Goal: Information Seeking & Learning: Learn about a topic

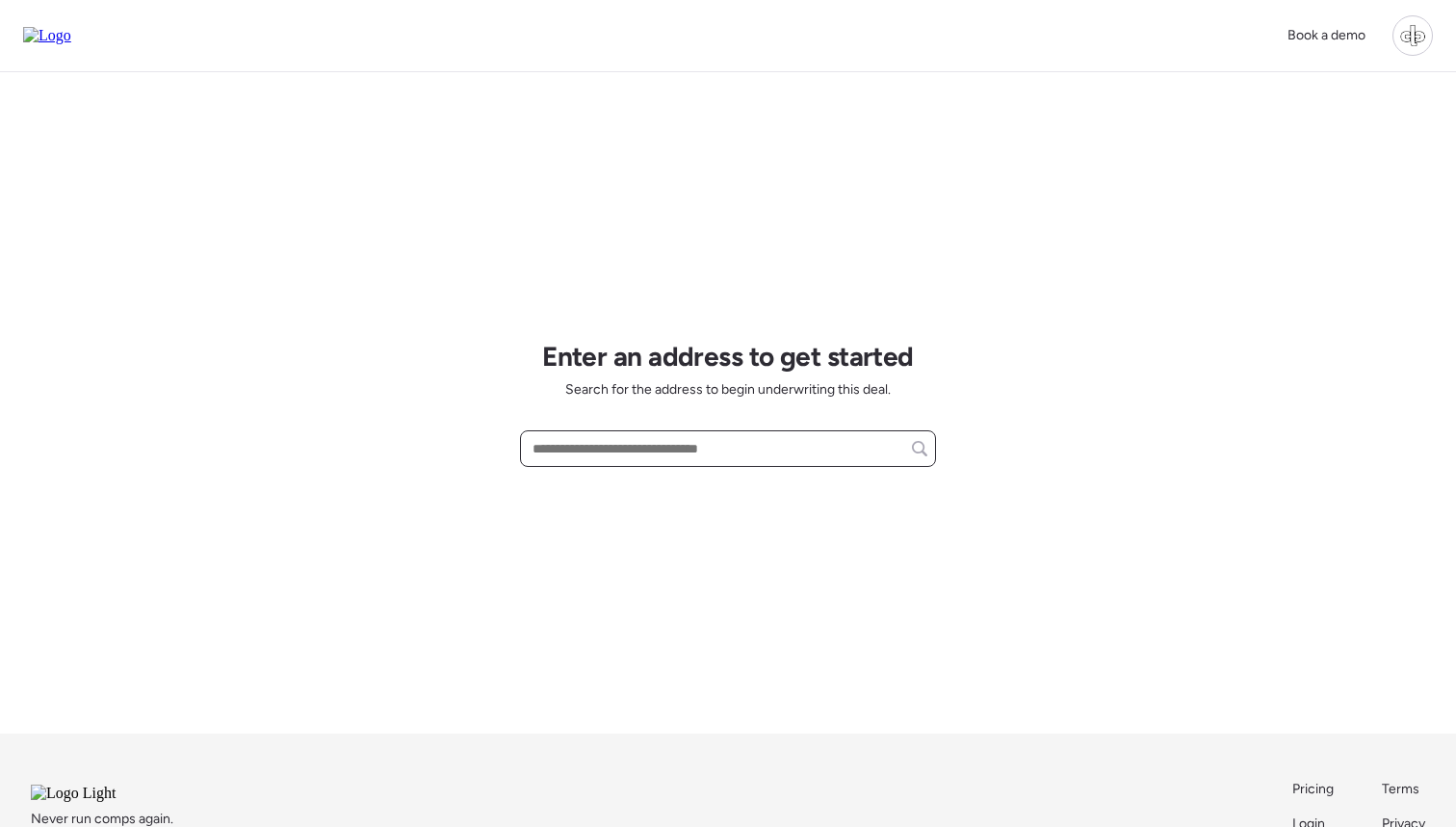
click at [713, 444] on input "text" at bounding box center [728, 449] width 399 height 27
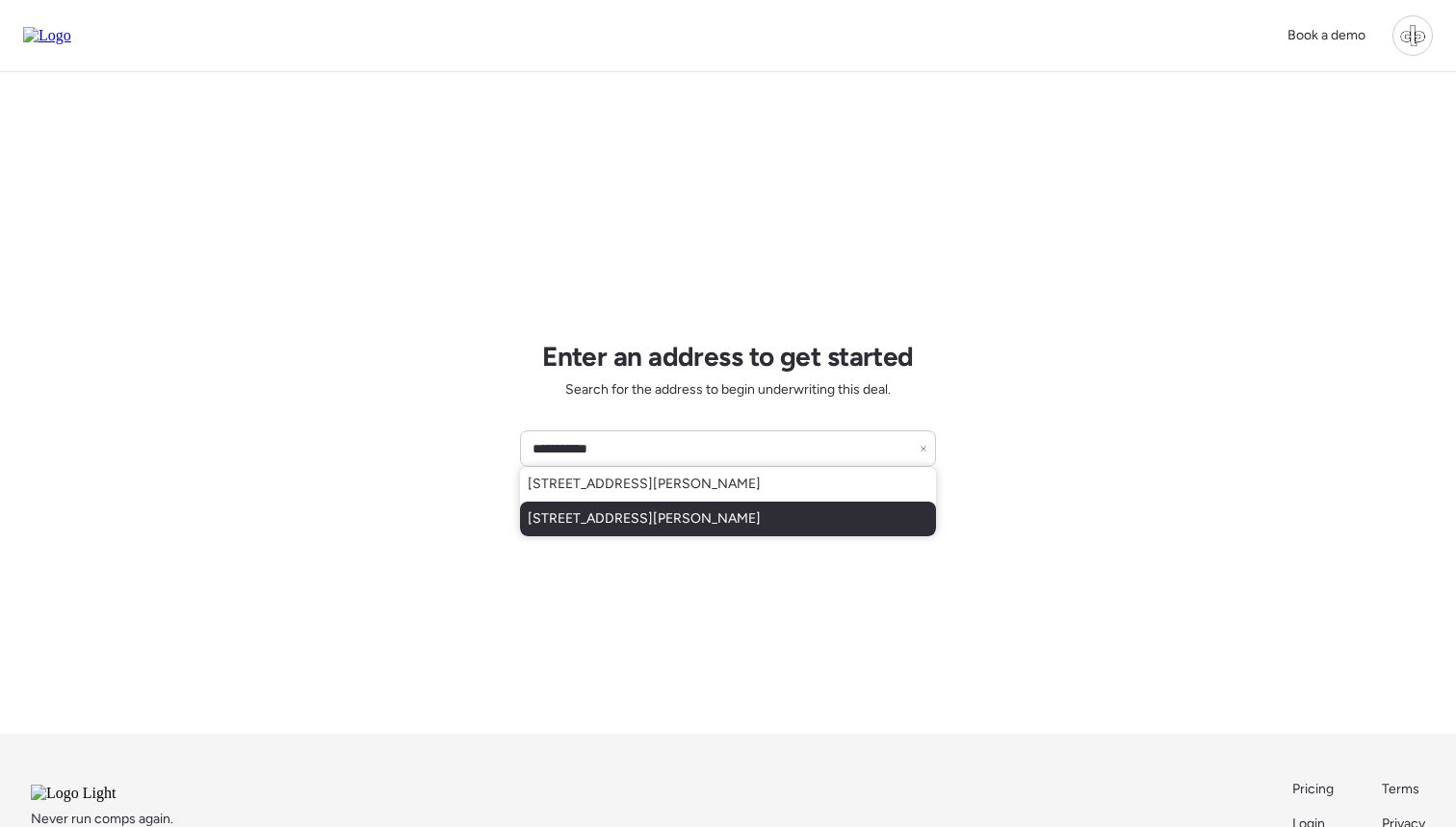
click at [688, 516] on span "111 W Osborne Ave, Tampa, FL, 33603" at bounding box center [644, 519] width 233 height 19
type input "**********"
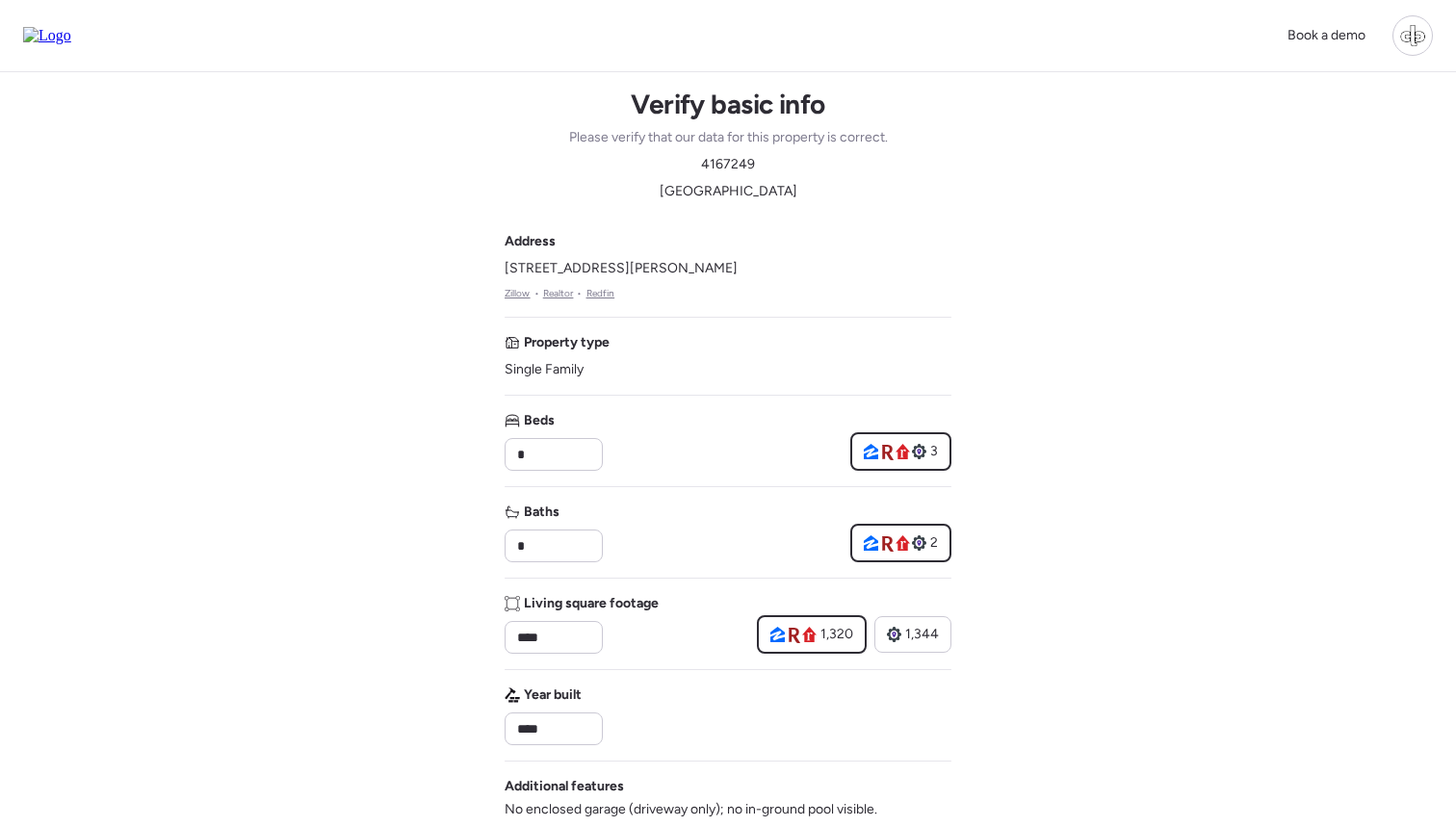
click at [71, 34] on img at bounding box center [47, 36] width 48 height 17
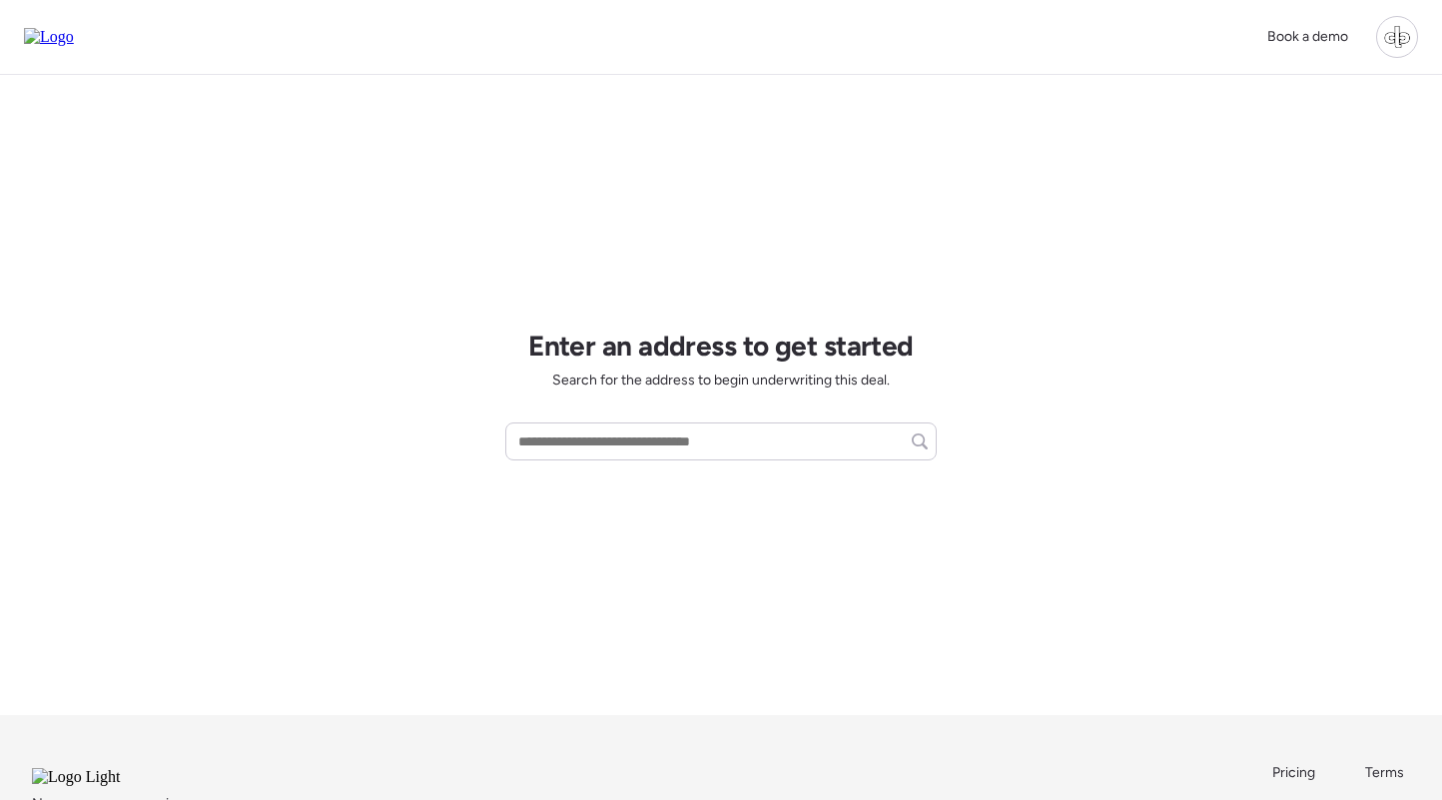
click at [1392, 40] on div at bounding box center [1397, 37] width 42 height 42
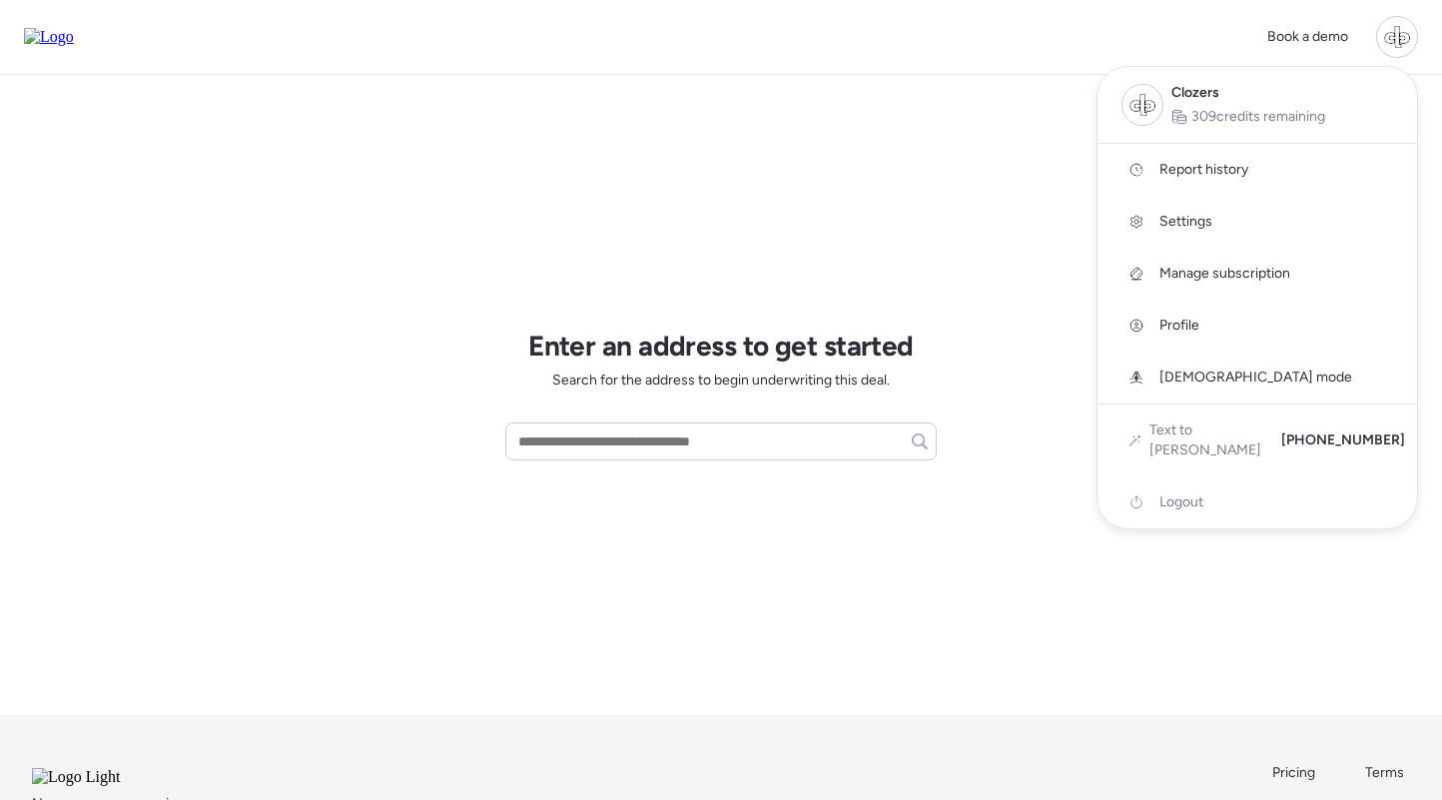
click at [1247, 174] on span "Report history" at bounding box center [1204, 170] width 89 height 20
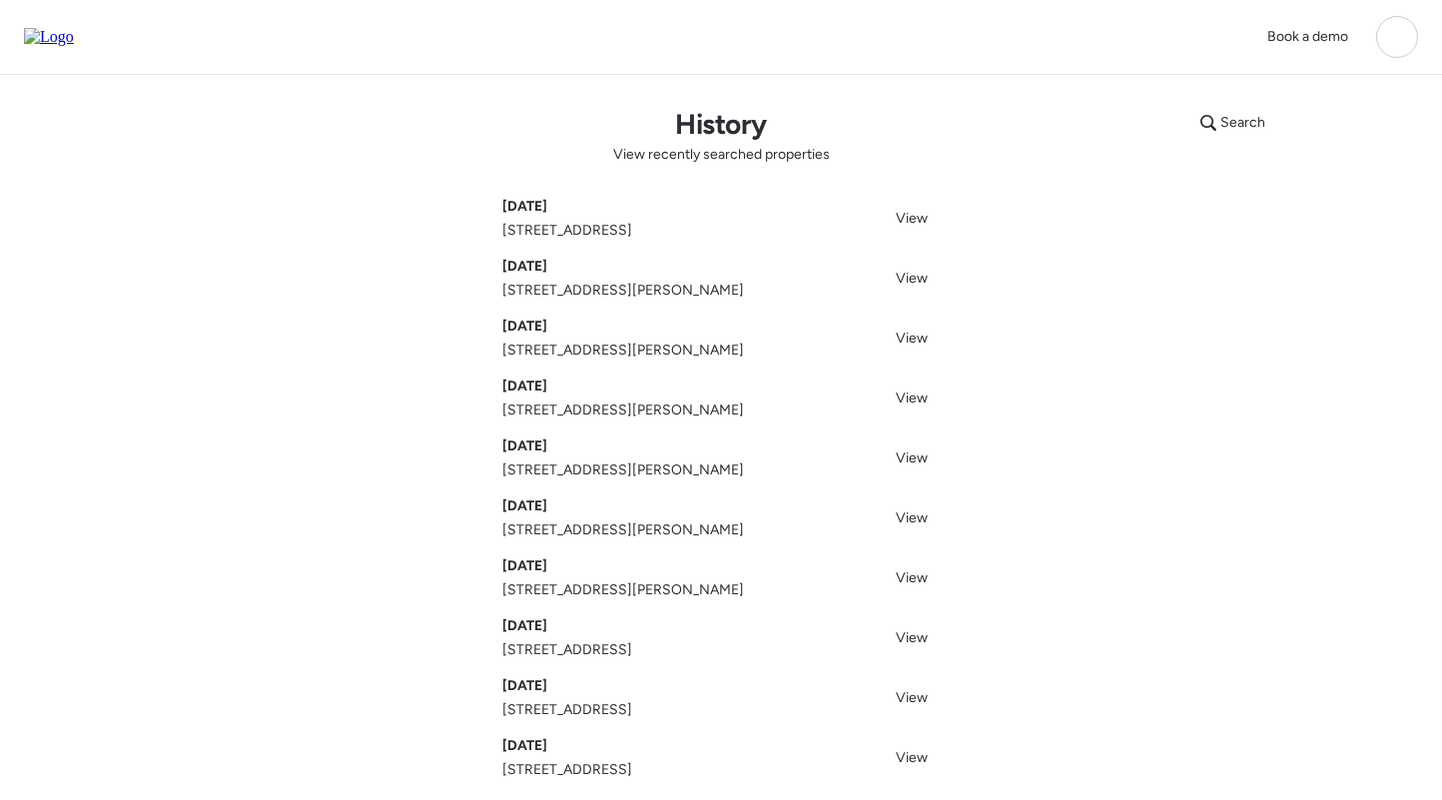
scroll to position [96, 0]
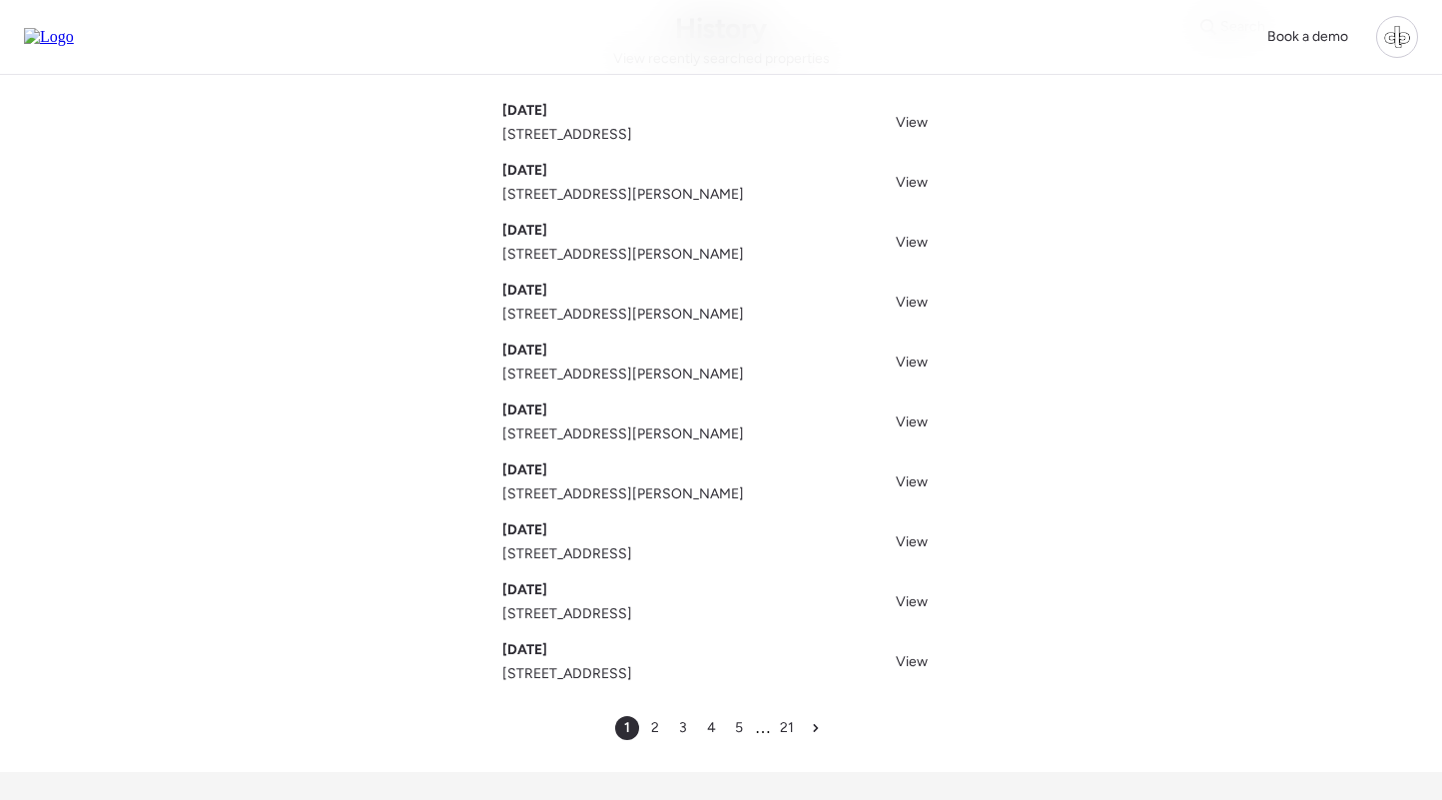
click at [652, 728] on span "2" at bounding box center [655, 728] width 8 height 20
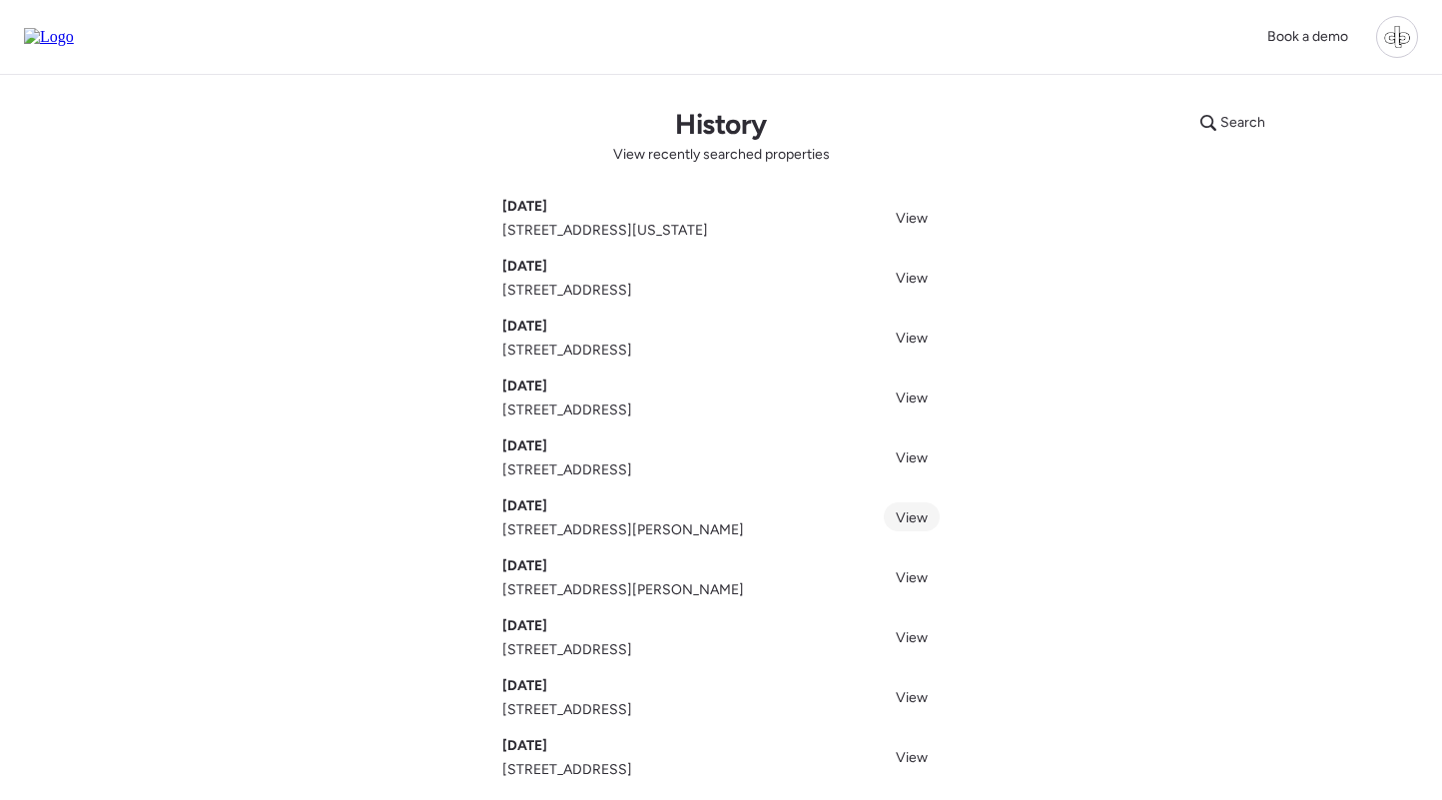
click at [917, 524] on span "View" at bounding box center [912, 517] width 32 height 17
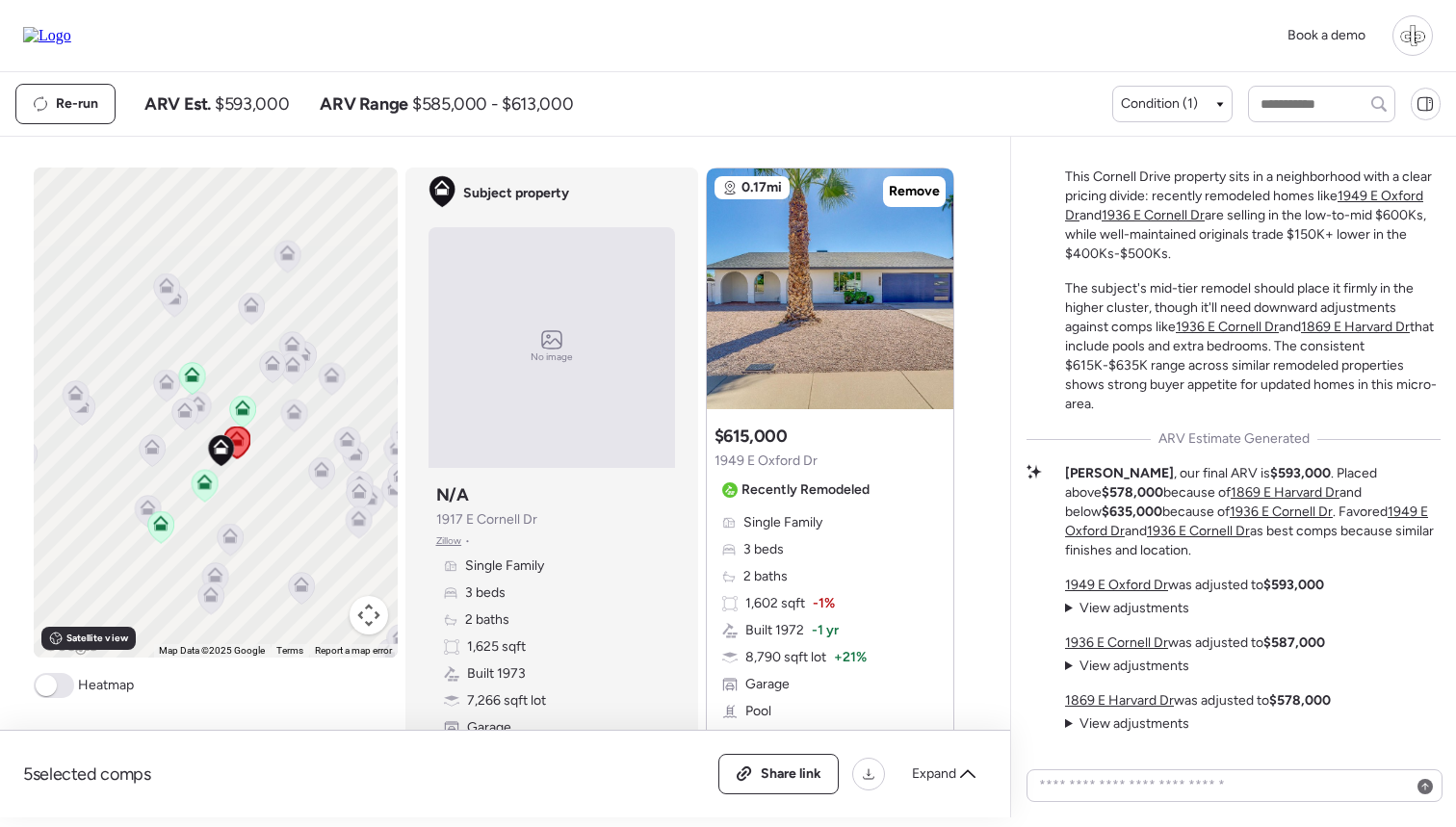
scroll to position [7, 0]
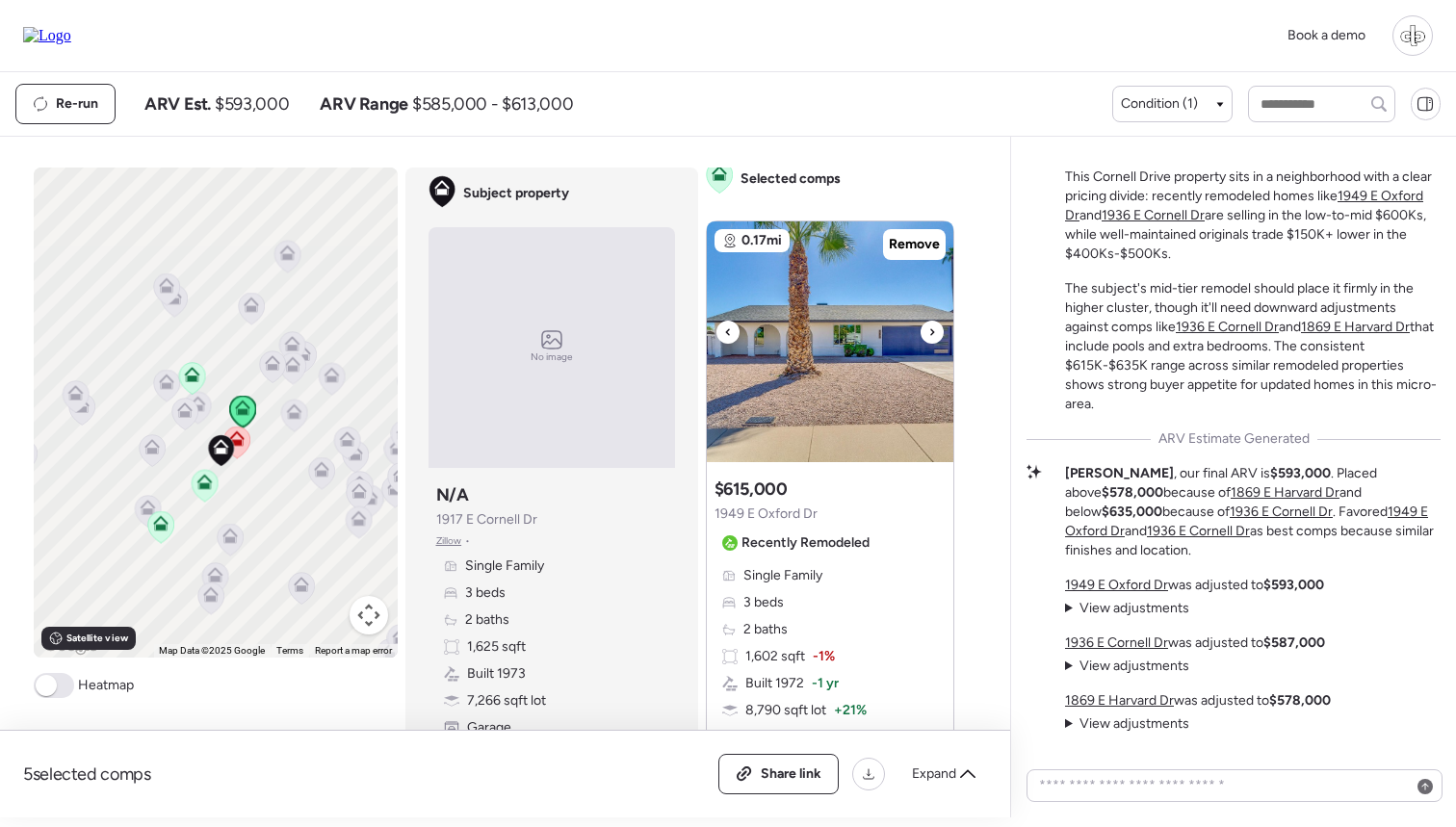
click at [822, 370] on img at bounding box center [830, 342] width 247 height 241
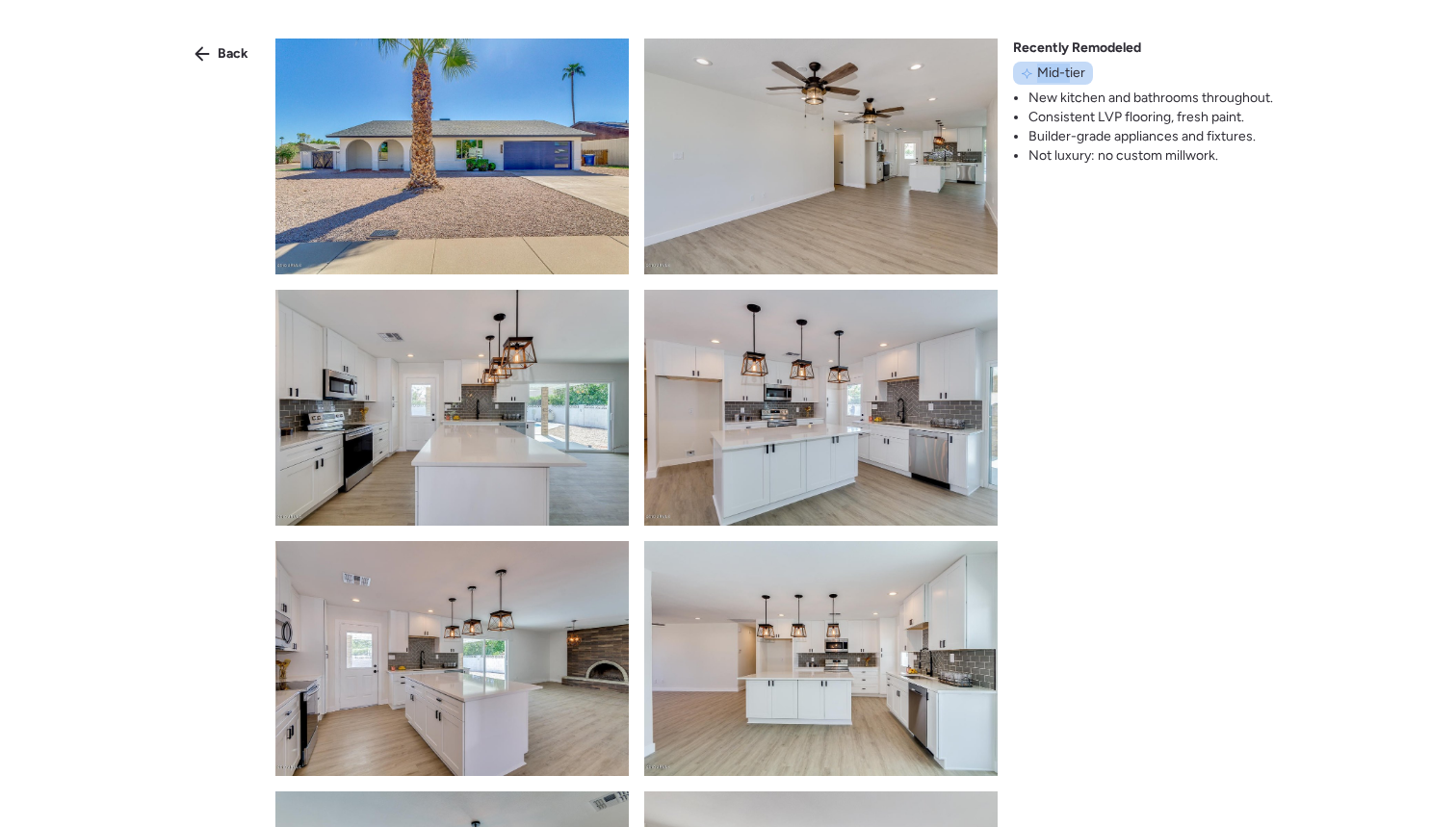
drag, startPoint x: 1029, startPoint y: 70, endPoint x: 1069, endPoint y: 70, distance: 40.0
click at [1069, 70] on div "Mid-tier" at bounding box center [1053, 73] width 80 height 23
click at [1069, 70] on span "Mid-tier" at bounding box center [1062, 73] width 48 height 19
click at [216, 56] on div "Back" at bounding box center [222, 54] width 77 height 31
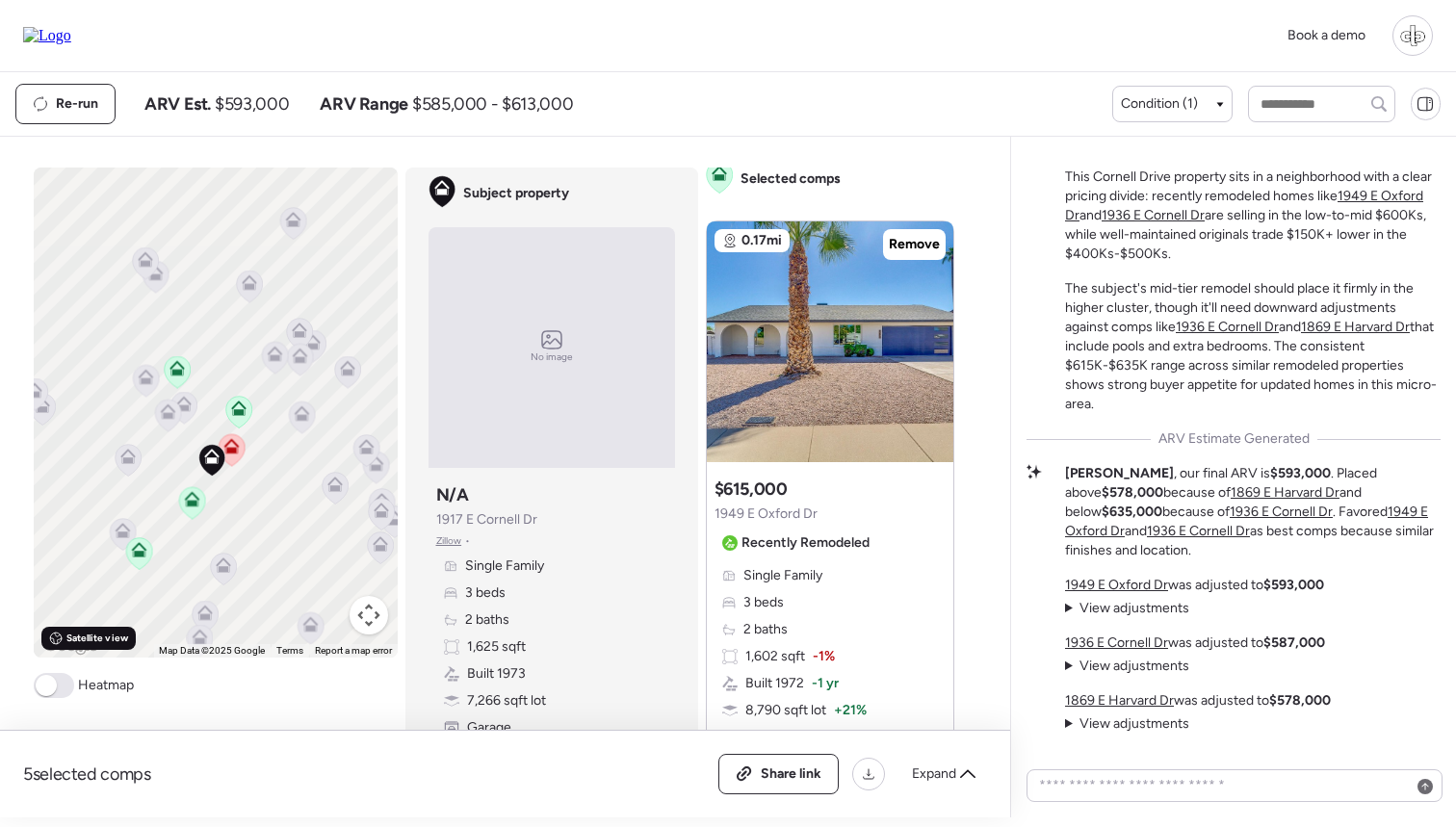
click at [90, 648] on div "Satellite view" at bounding box center [89, 638] width 94 height 23
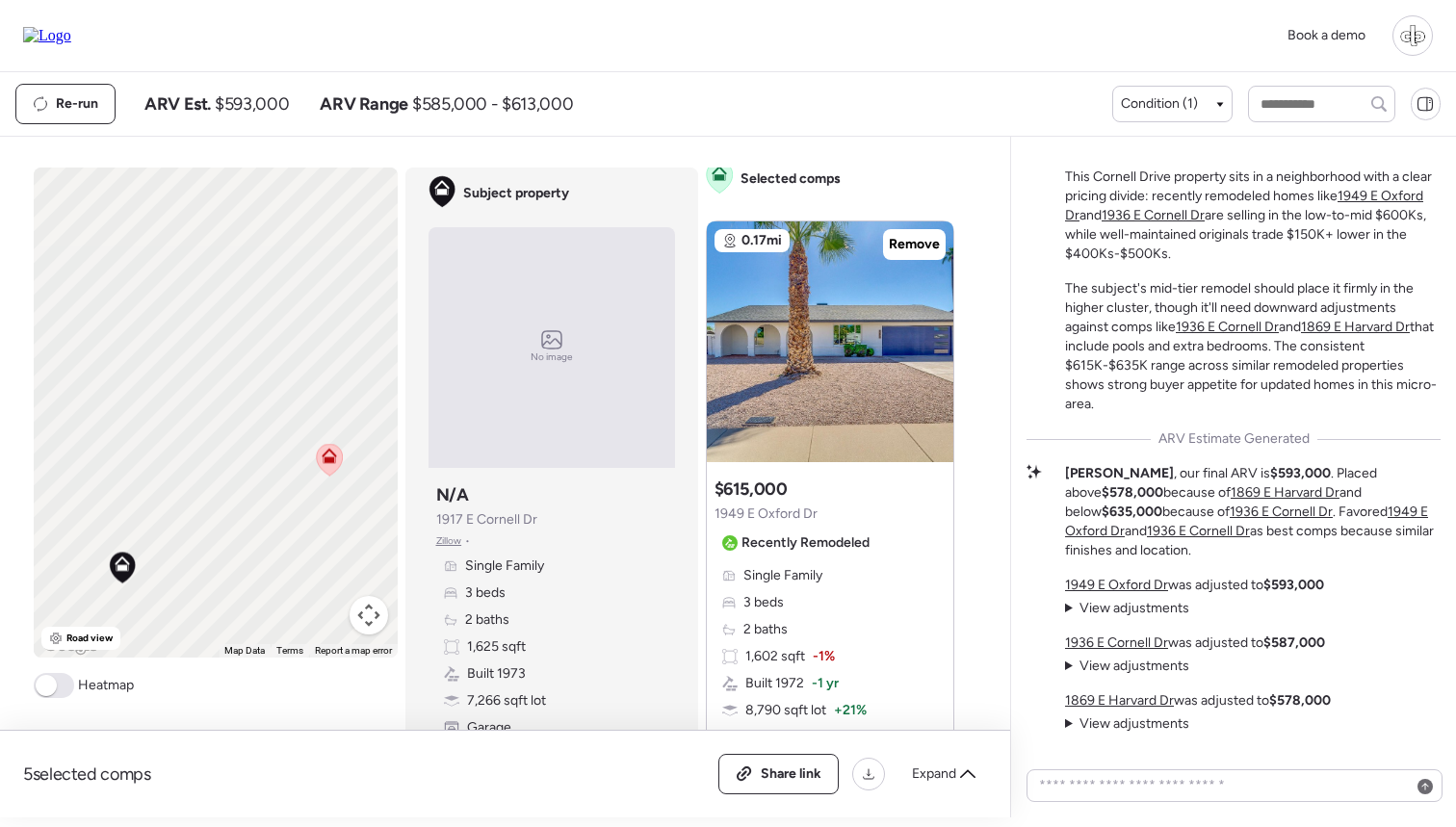
drag, startPoint x: 365, startPoint y: 439, endPoint x: 271, endPoint y: 439, distance: 94.0
click at [271, 439] on div "To activate drag with keyboard, press Alt + Enter. Once in keyboard drag state,…" at bounding box center [216, 413] width 364 height 490
click at [85, 634] on span "Road view" at bounding box center [90, 638] width 47 height 15
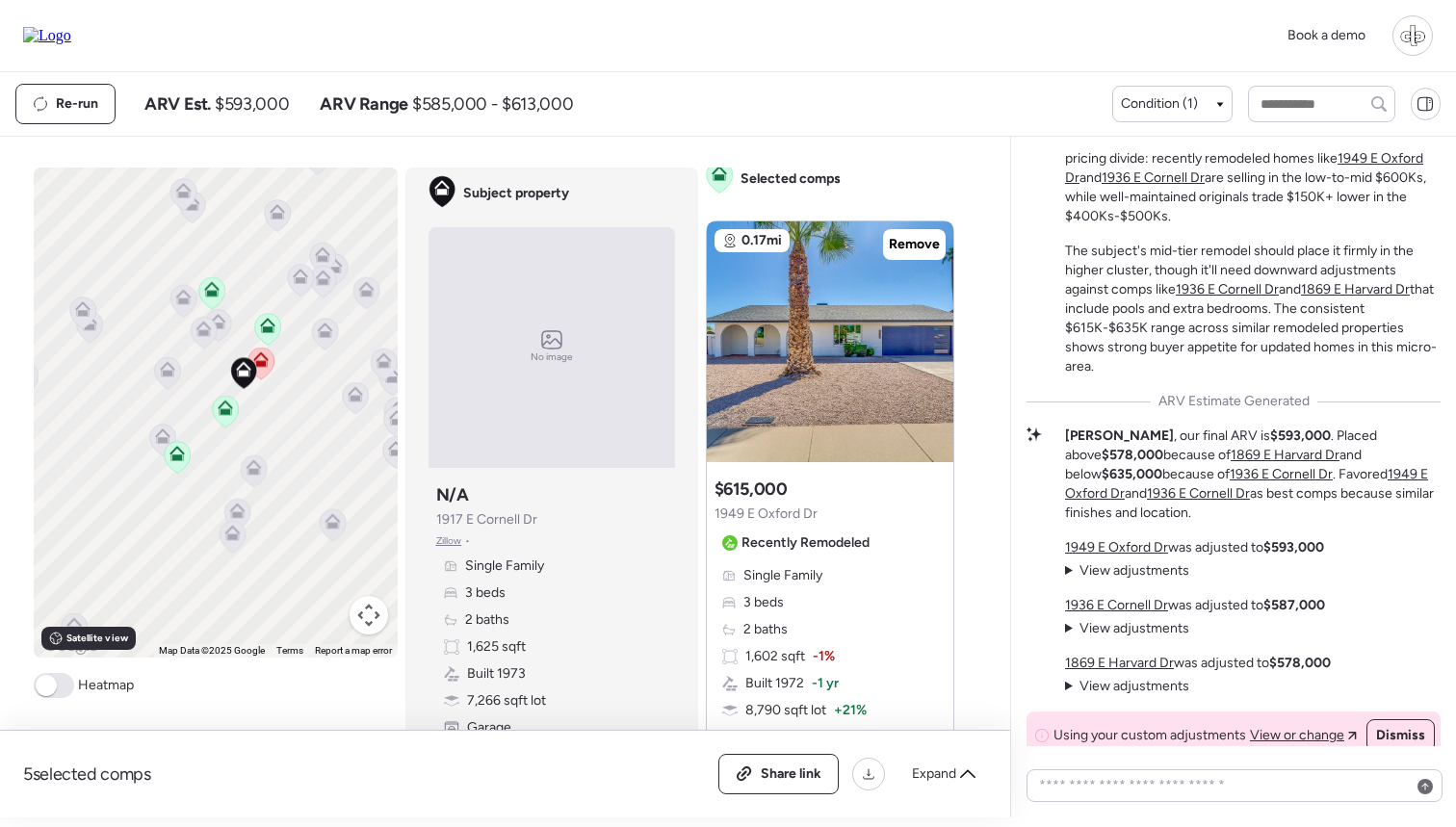
scroll to position [-119, 0]
click at [1118, 566] on span "View adjustments" at bounding box center [1135, 567] width 110 height 16
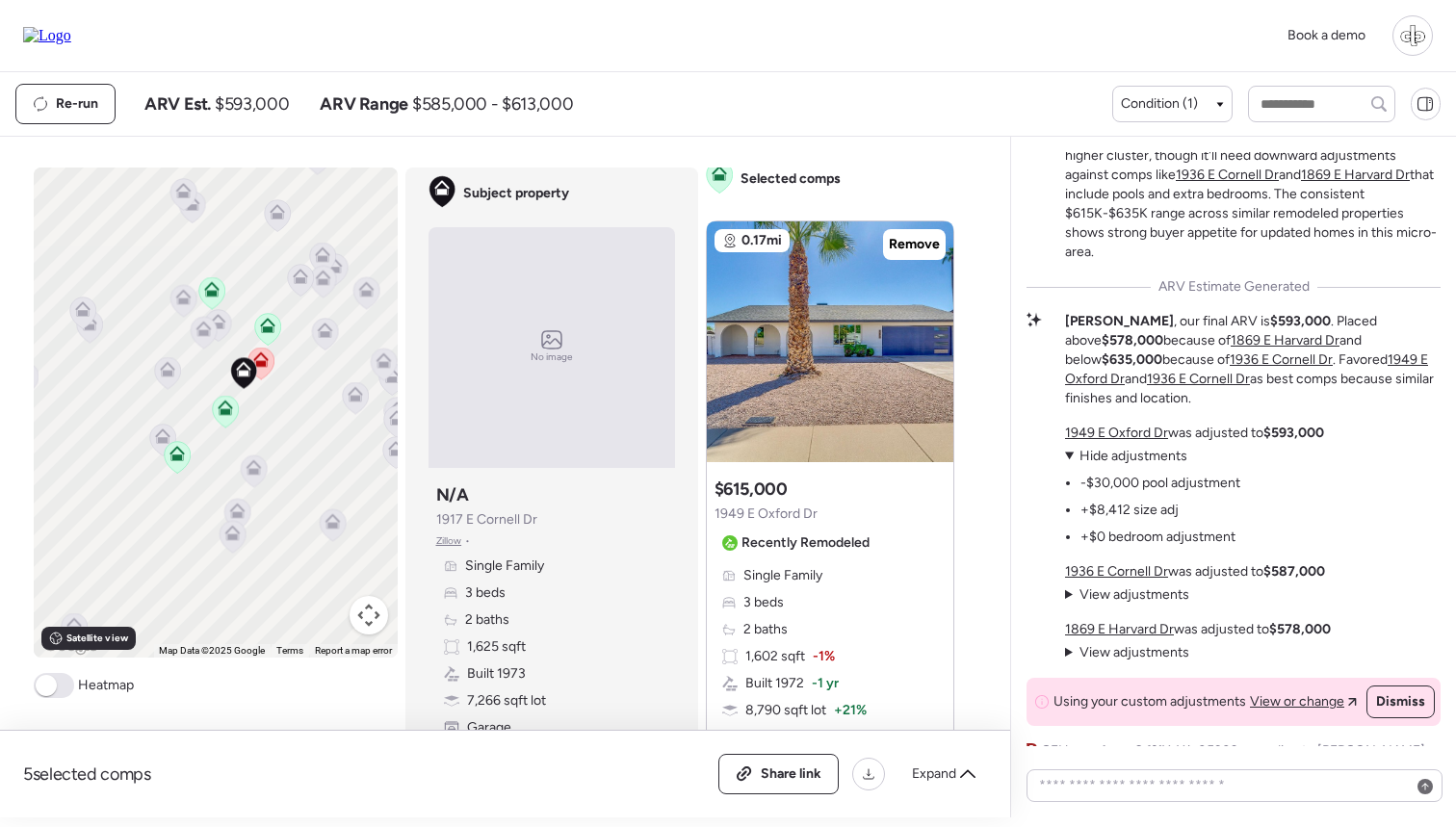
scroll to position [-87, 0]
drag, startPoint x: 1104, startPoint y: 467, endPoint x: 1139, endPoint y: 467, distance: 35.0
click at [1139, 467] on ul "-$30,000 pool adjustment +$8,412 size adj +$0 bedroom adjustment" at bounding box center [1153, 505] width 175 height 81
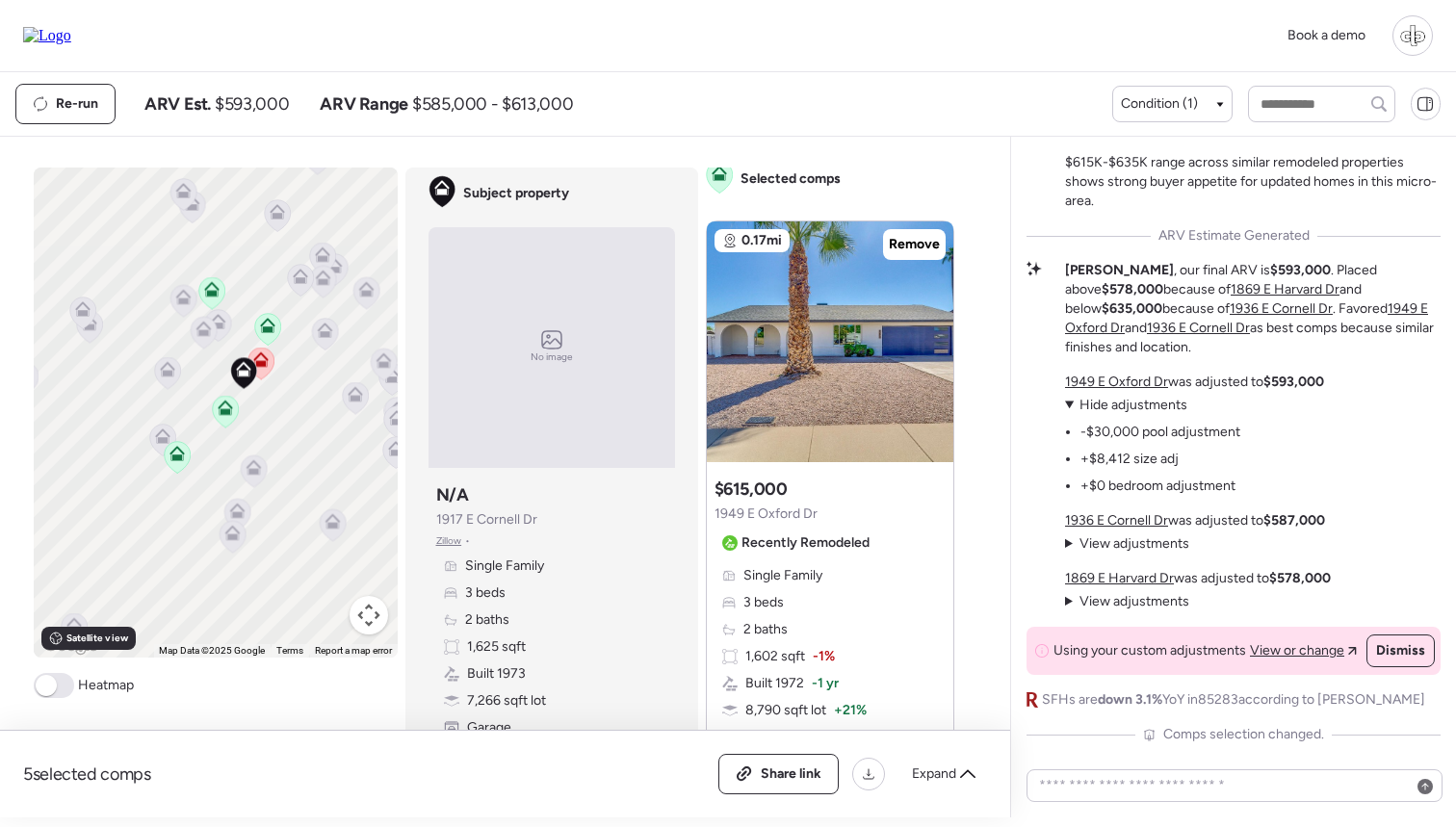
scroll to position [-26, 0]
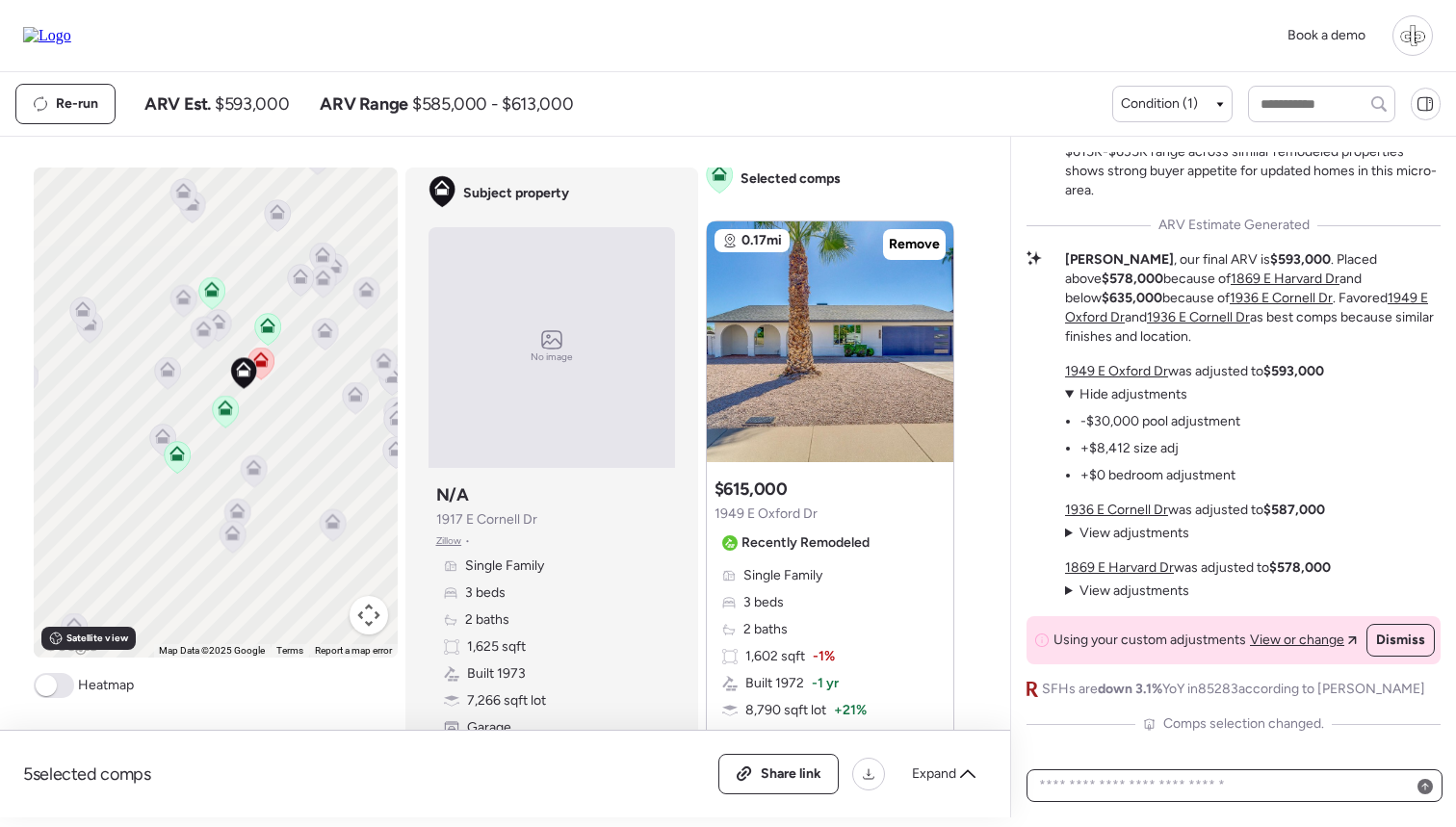
click at [1201, 770] on textarea at bounding box center [1235, 786] width 399 height 27
click at [1036, 50] on div "Book a demo" at bounding box center [728, 36] width 1410 height 40
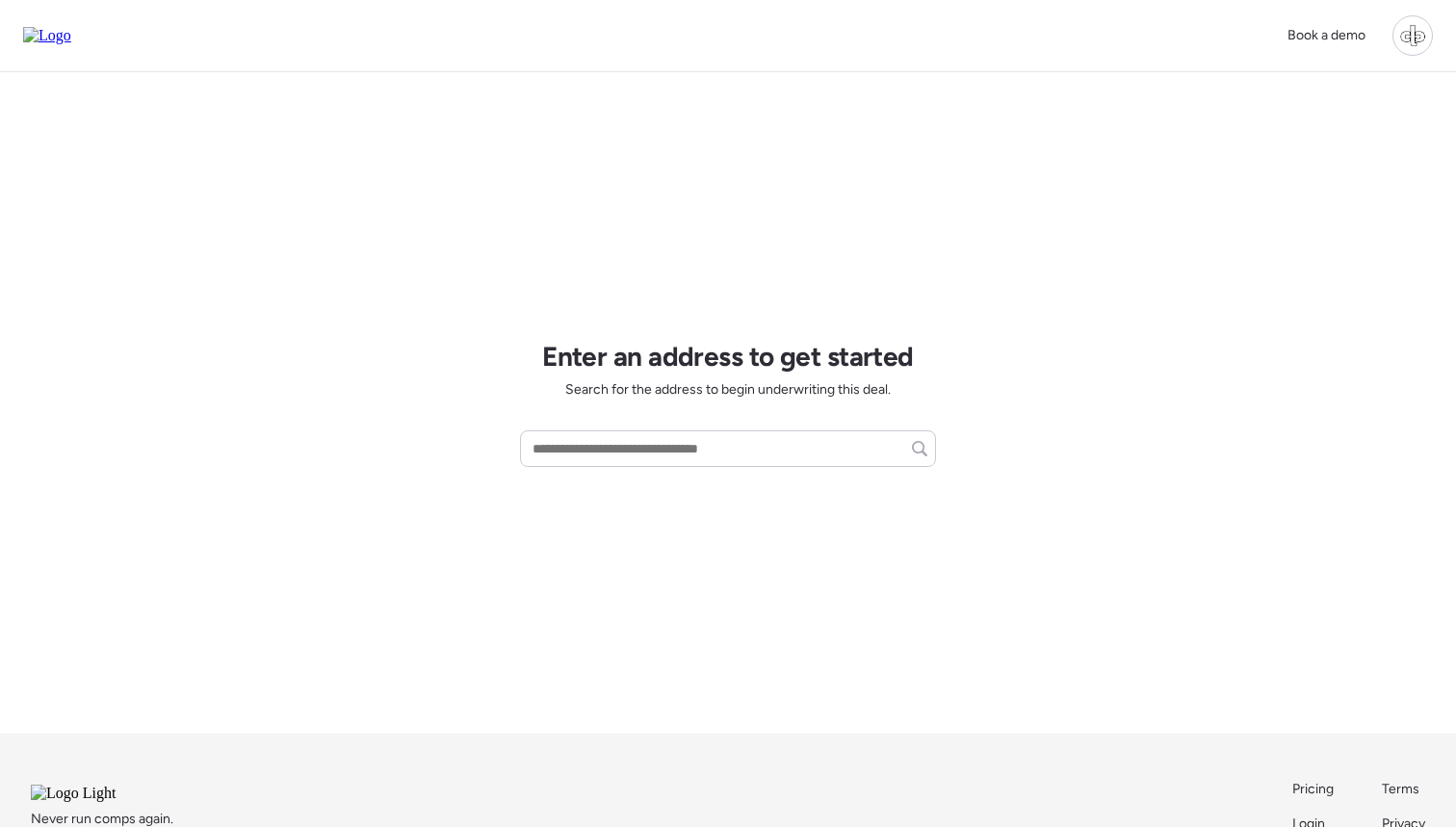
click at [1007, 176] on div "Book a demo Enter an address to get started Search for the address to begin und…" at bounding box center [728, 473] width 1456 height 947
click at [655, 447] on input "text" at bounding box center [728, 449] width 399 height 27
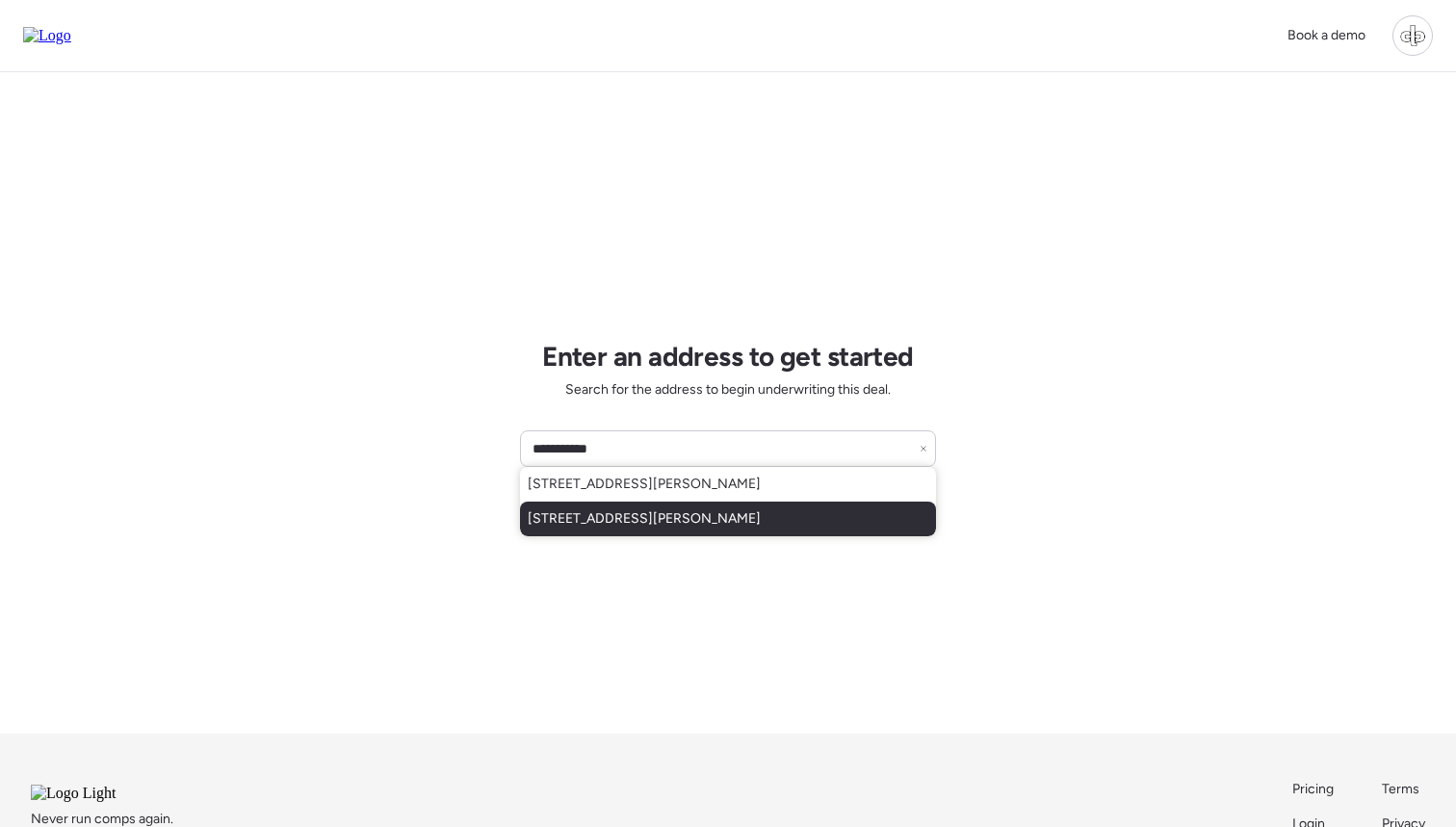
click at [648, 508] on div "111 W Osborne Ave, Tampa, FL, 33603" at bounding box center [728, 519] width 417 height 35
type input "**********"
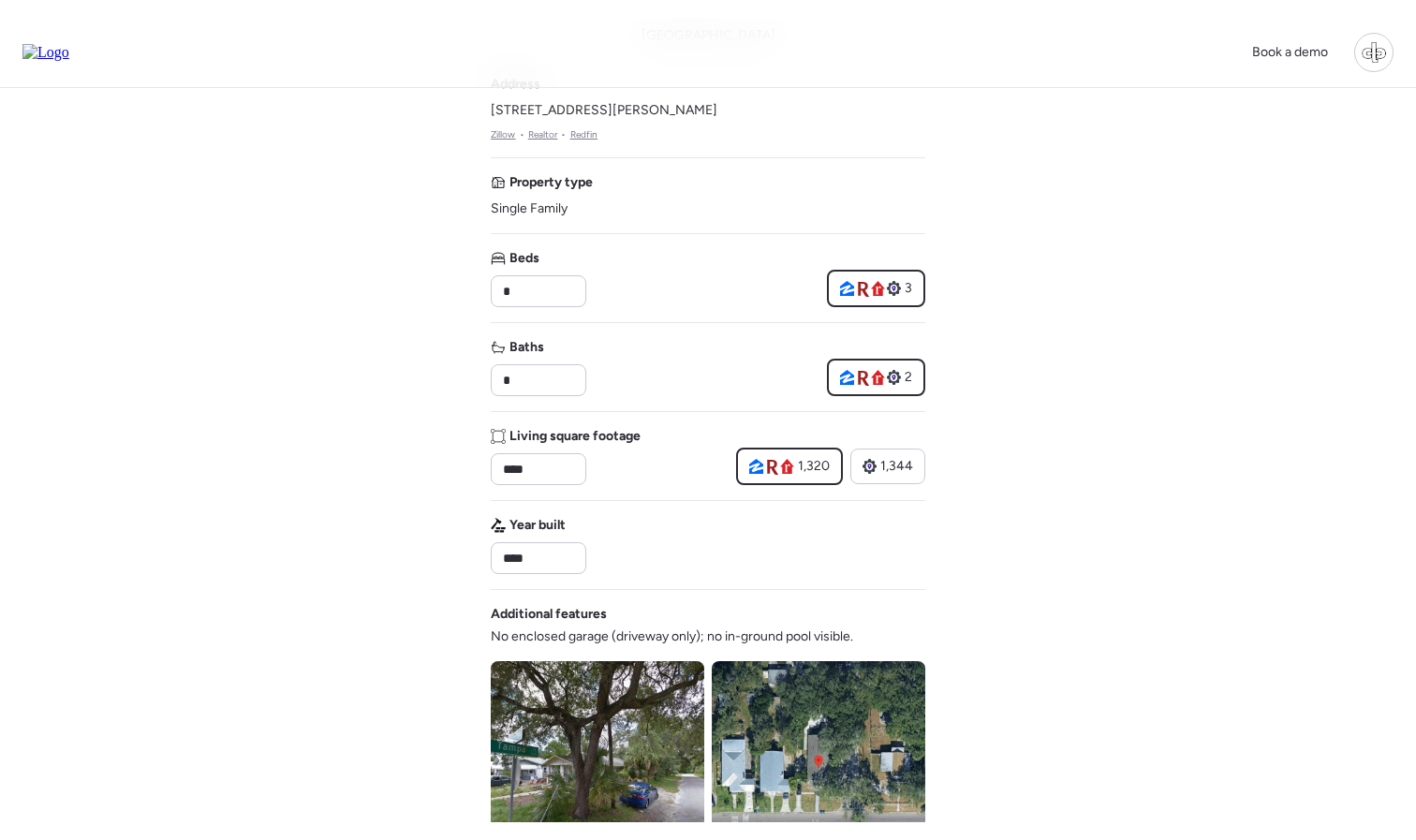
scroll to position [167, 0]
